Goal: Navigation & Orientation: Find specific page/section

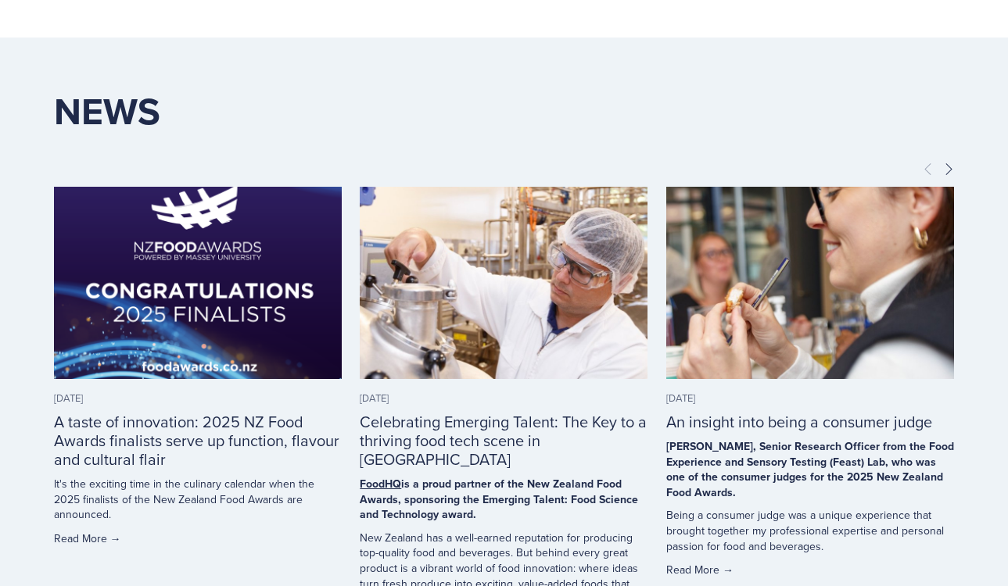
scroll to position [4716, 0]
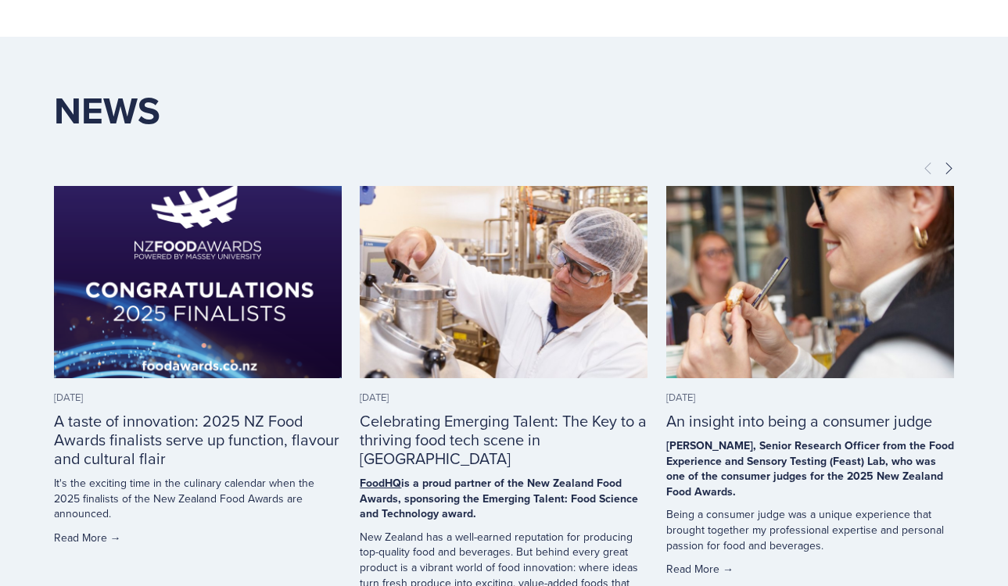
click at [485, 410] on link "Celebrating Emerging Talent: The Key to a thriving food tech scene in [GEOGRAPH…" at bounding box center [503, 440] width 287 height 60
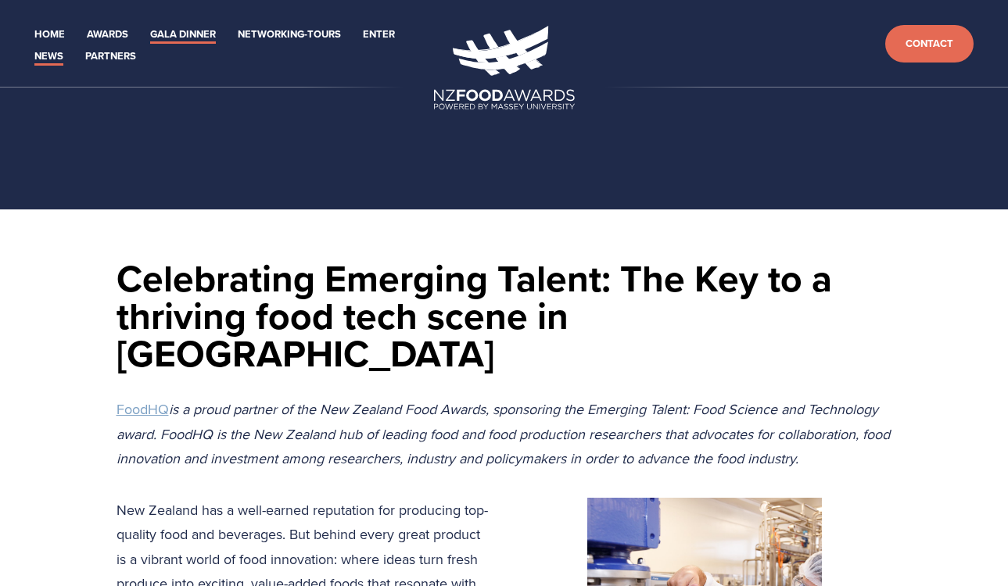
click at [177, 32] on link "Gala Dinner" at bounding box center [183, 35] width 66 height 18
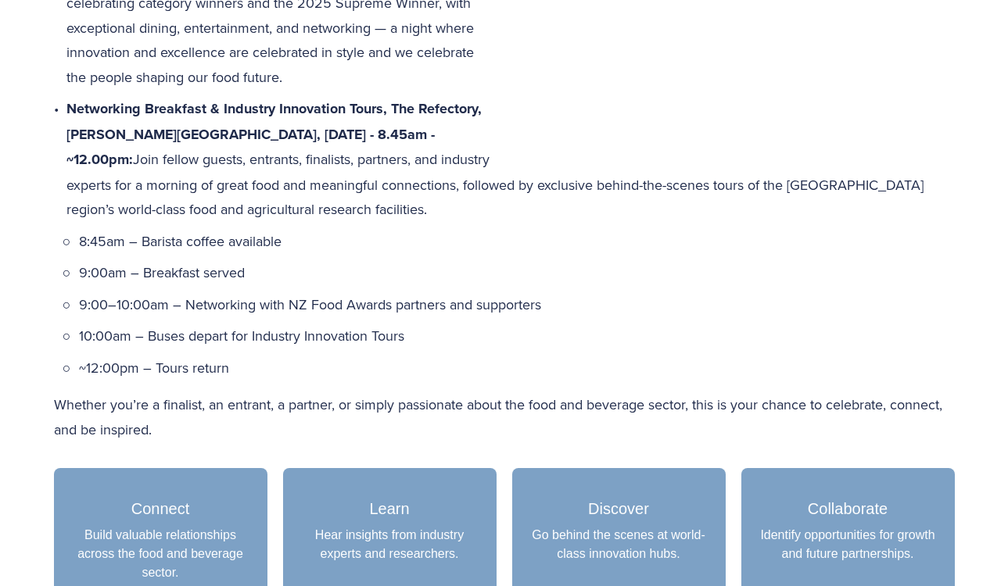
scroll to position [907, 0]
